Goal: Check status: Check status

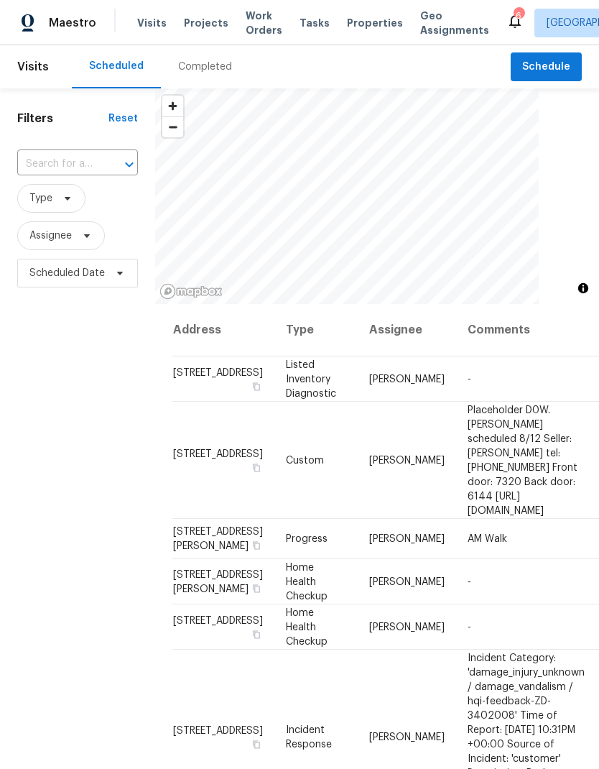
click at [88, 167] on input "text" at bounding box center [57, 164] width 80 height 22
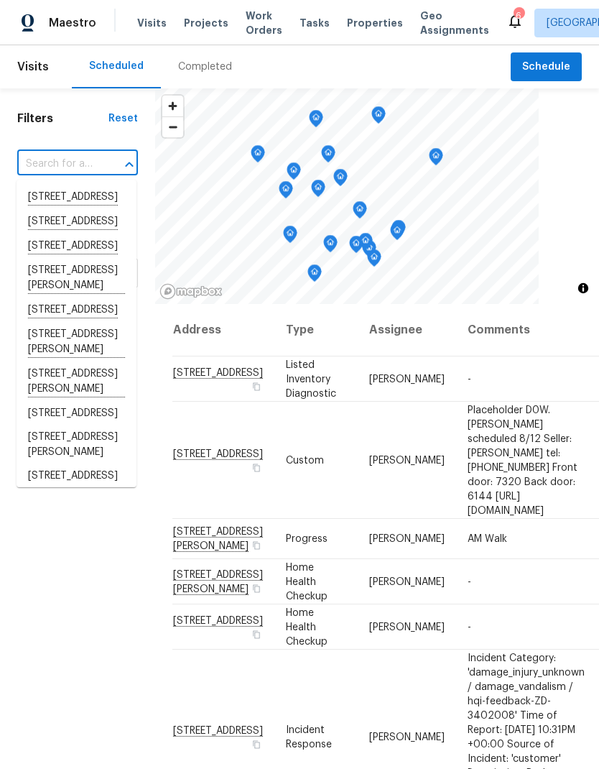
click at [70, 154] on input "text" at bounding box center [57, 164] width 80 height 22
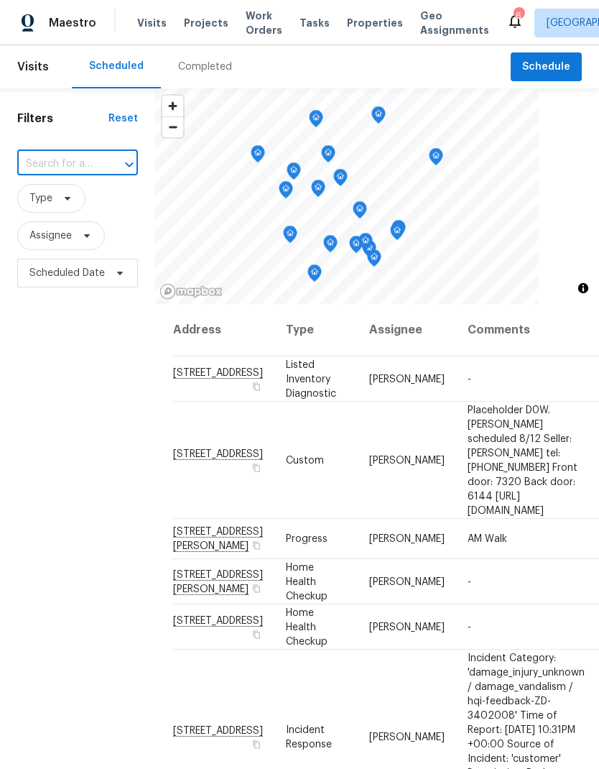
paste input "[STREET_ADDRESS][PERSON_NAME]"
type input "[STREET_ADDRESS][PERSON_NAME]"
click at [85, 198] on li "[STREET_ADDRESS][PERSON_NAME]" at bounding box center [77, 205] width 120 height 40
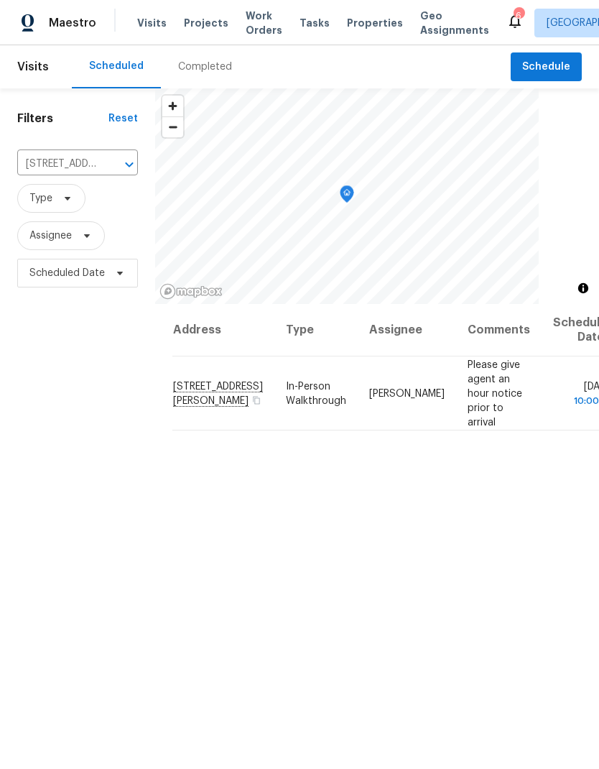
click at [208, 71] on div "Completed" at bounding box center [205, 67] width 54 height 14
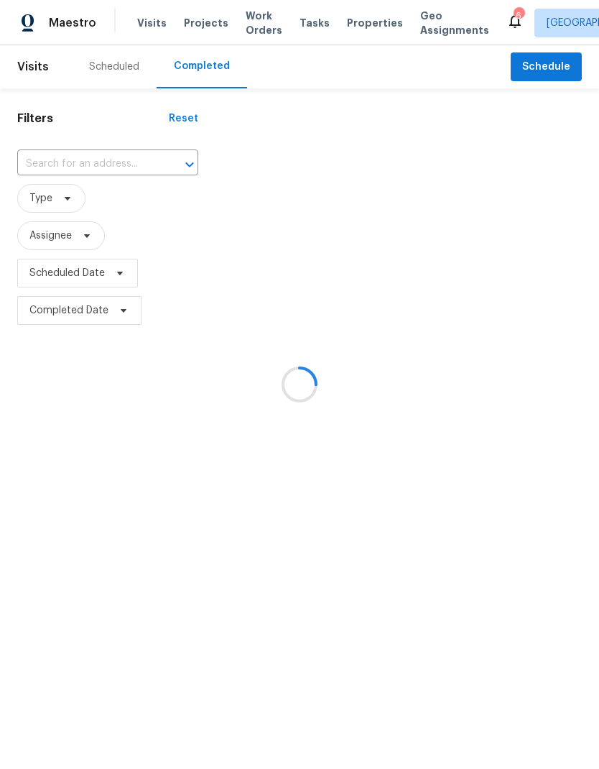
click at [94, 165] on div at bounding box center [299, 384] width 599 height 769
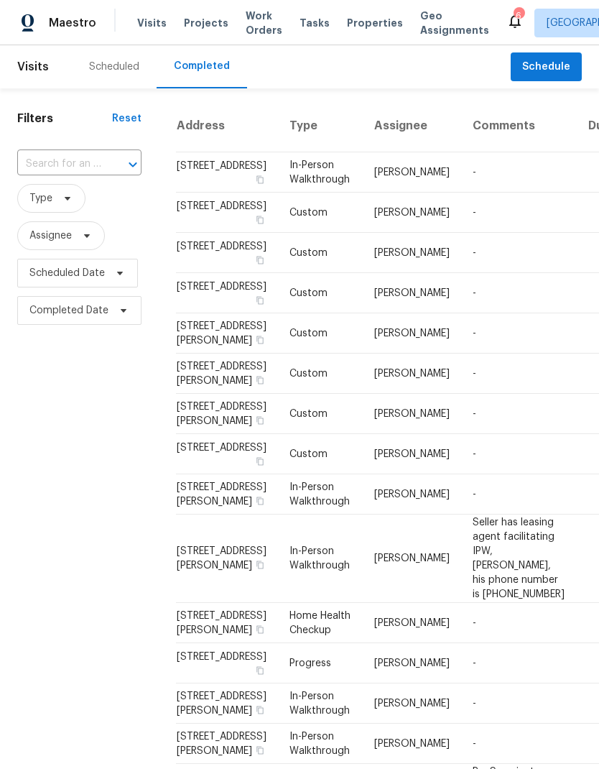
click at [98, 167] on input "text" at bounding box center [59, 164] width 84 height 22
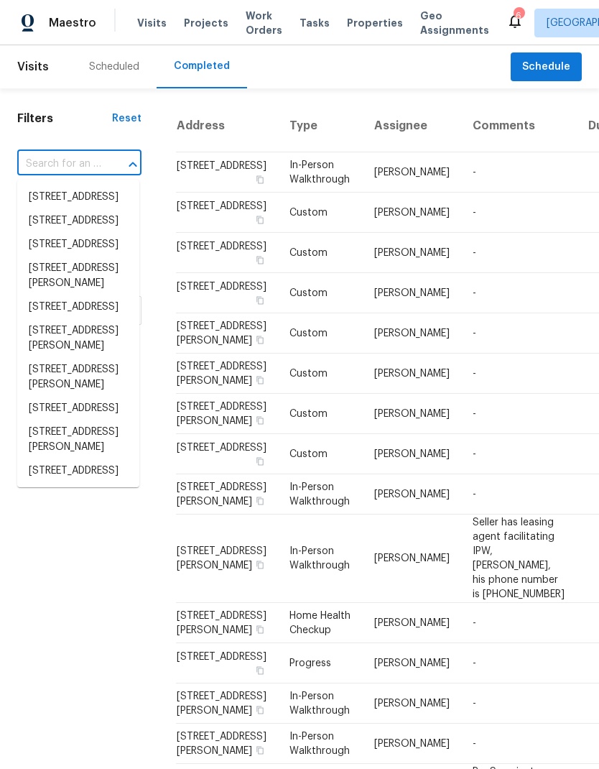
click at [78, 157] on input "text" at bounding box center [59, 164] width 84 height 22
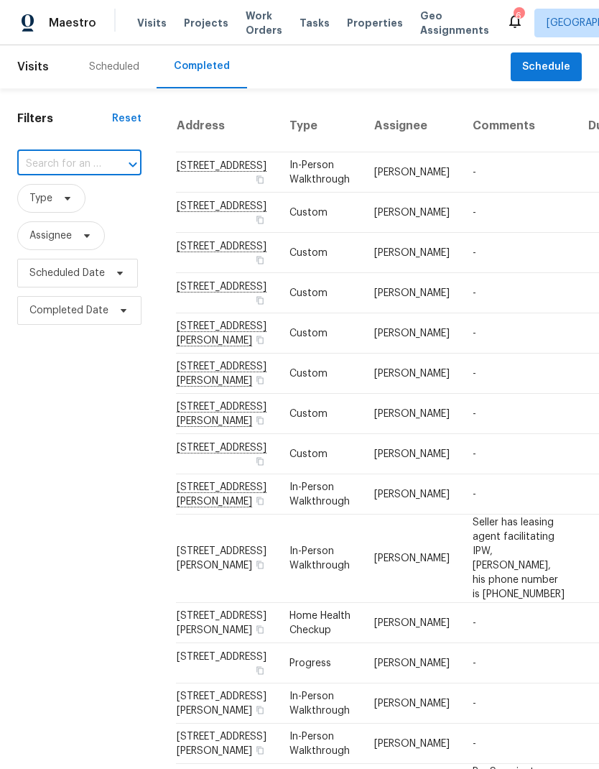
paste input "[STREET_ADDRESS][PERSON_NAME]"
type input "[STREET_ADDRESS][PERSON_NAME]"
click at [106, 208] on li "[STREET_ADDRESS][PERSON_NAME]" at bounding box center [78, 205] width 122 height 40
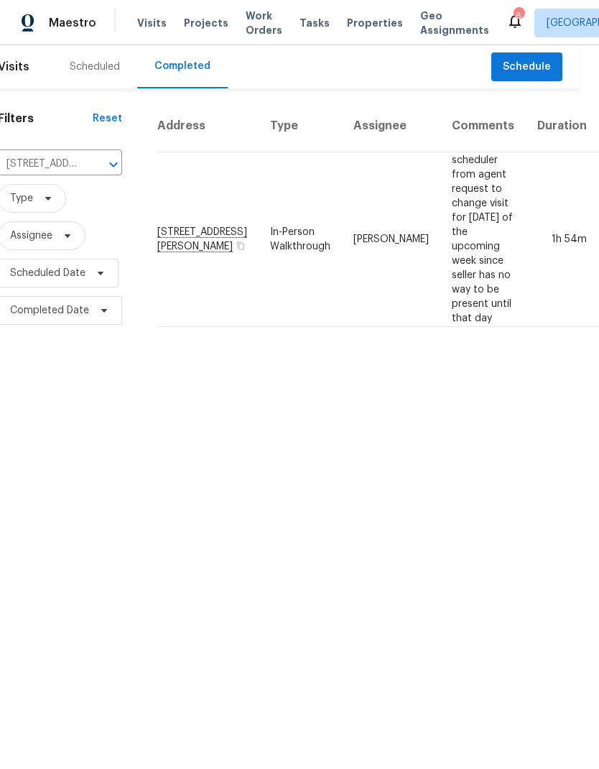
scroll to position [0, 19]
click at [343, 285] on td "[PERSON_NAME]" at bounding box center [392, 239] width 98 height 175
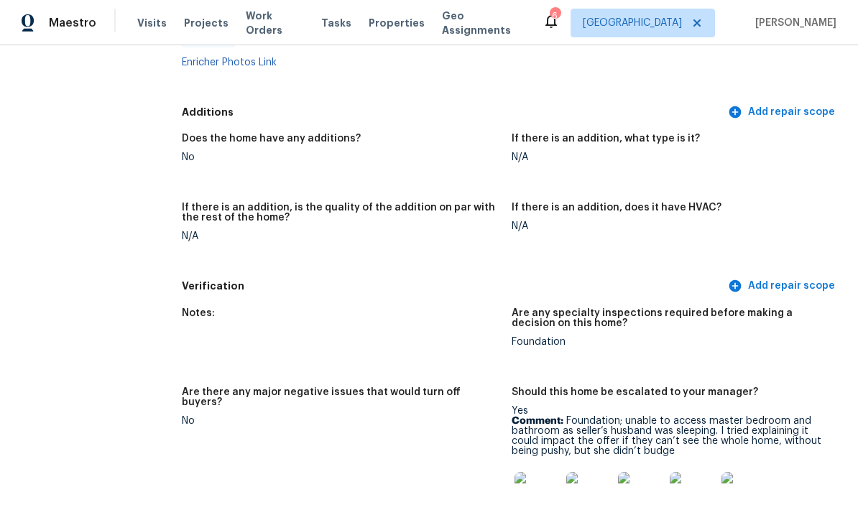
scroll to position [3159, 0]
